Goal: Find contact information: Find contact information

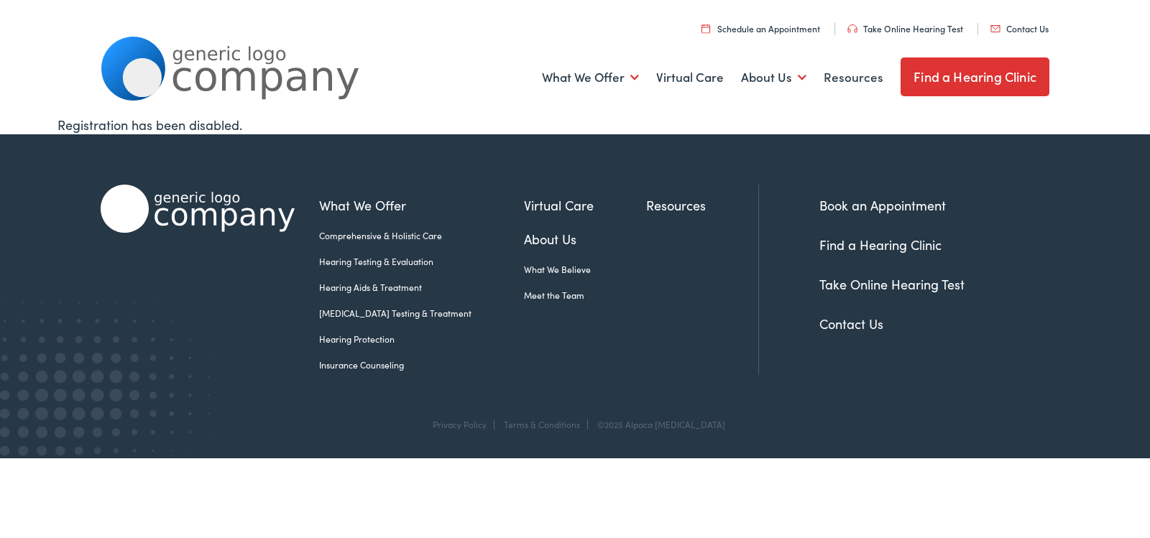
click at [855, 319] on link "Contact Us" at bounding box center [851, 324] width 64 height 18
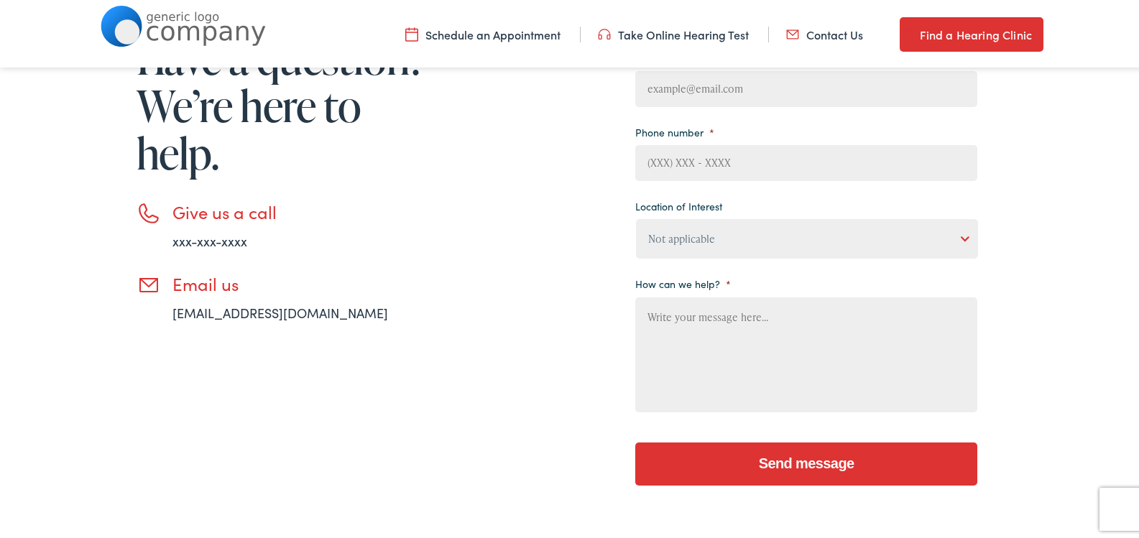
scroll to position [656, 0]
